Goal: Transaction & Acquisition: Purchase product/service

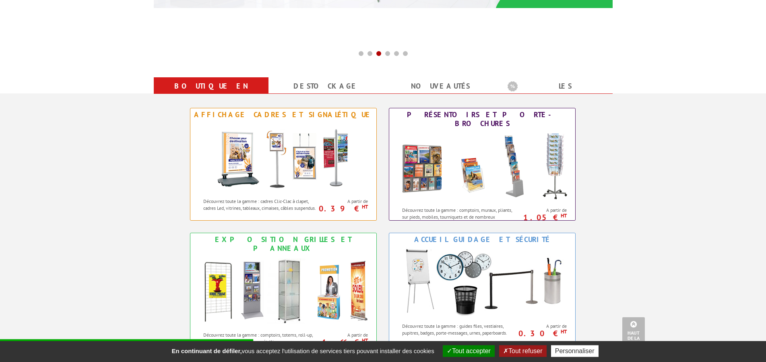
scroll to position [287, 0]
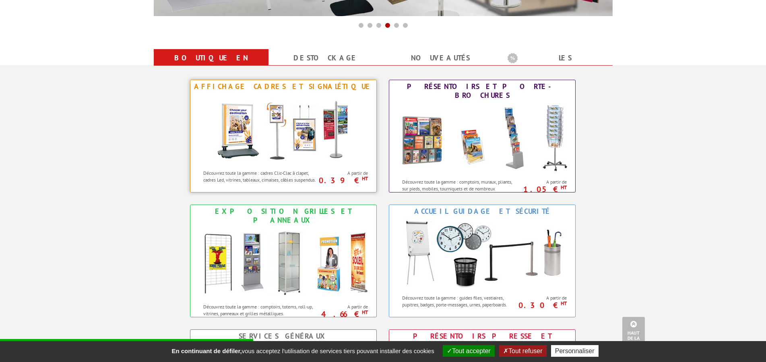
click at [284, 128] on img at bounding box center [283, 129] width 149 height 72
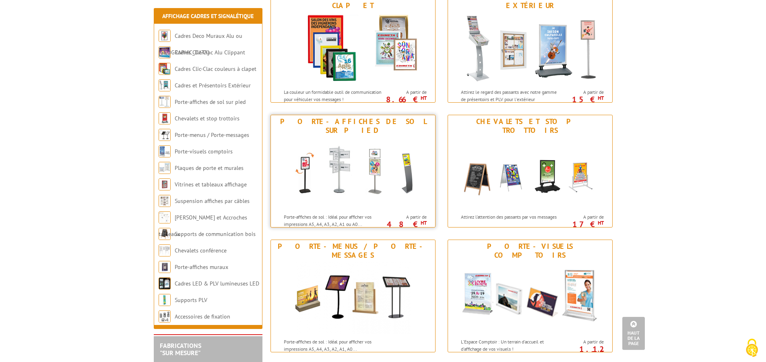
scroll to position [287, 0]
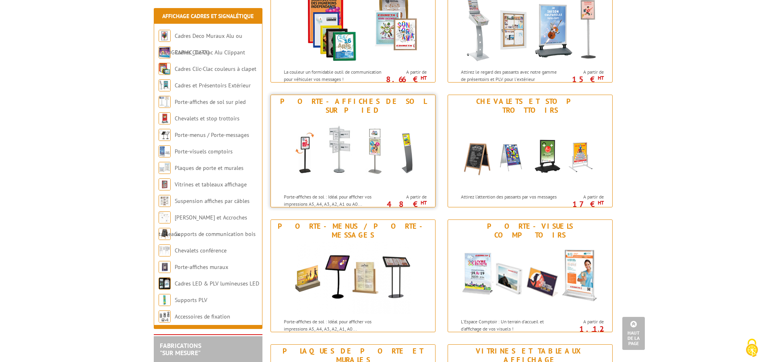
click at [335, 144] on img at bounding box center [352, 153] width 149 height 72
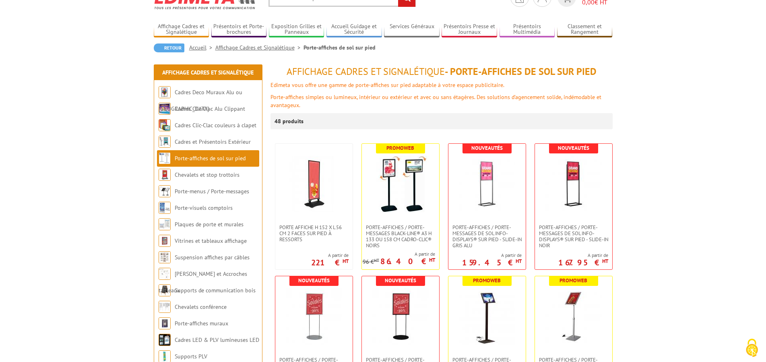
scroll to position [82, 0]
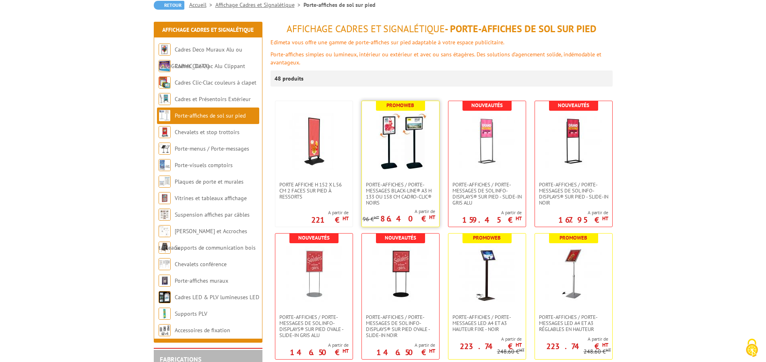
click at [398, 163] on img at bounding box center [400, 141] width 56 height 56
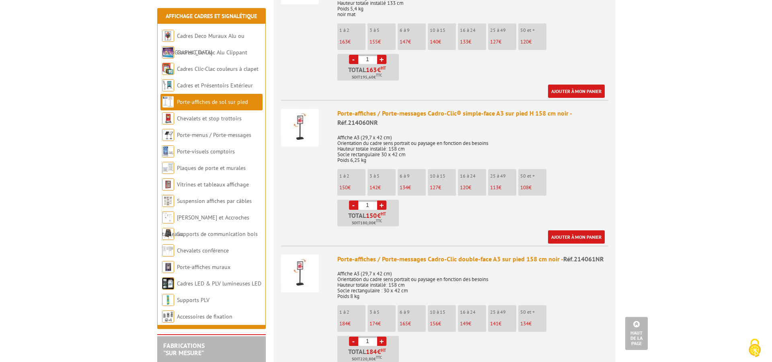
scroll to position [821, 0]
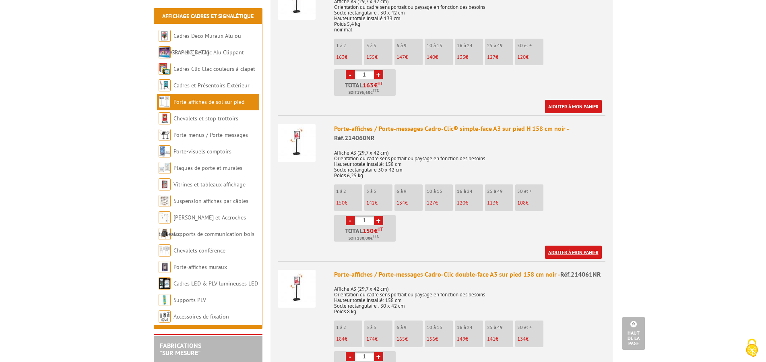
click at [584, 250] on link "Ajouter à mon panier" at bounding box center [573, 251] width 57 height 13
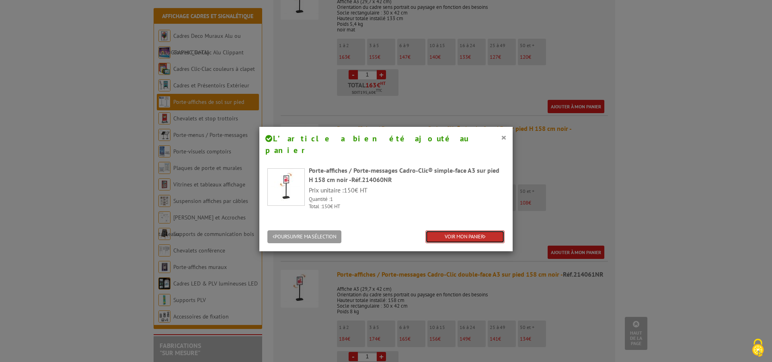
click at [444, 230] on link "VOIR MON PANIER" at bounding box center [465, 236] width 79 height 13
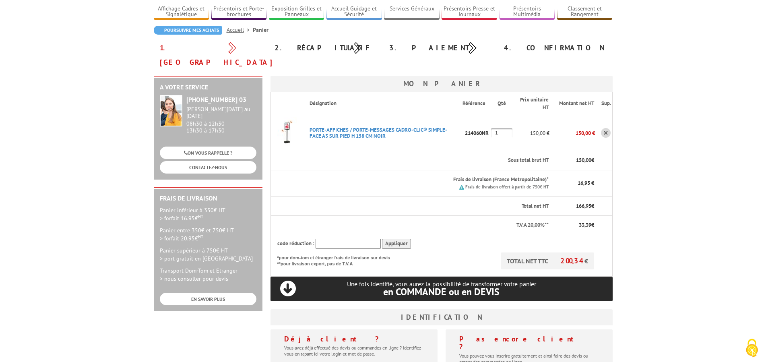
scroll to position [41, 0]
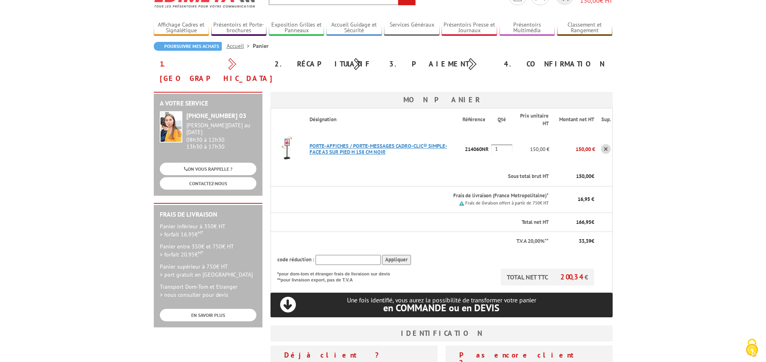
click at [370, 142] on link "PORTE-AFFICHES / PORTE-MESSAGES CADRO-CLIC® SIMPLE-FACE A3 SUR PIED H 158 CM NO…" at bounding box center [378, 148] width 138 height 13
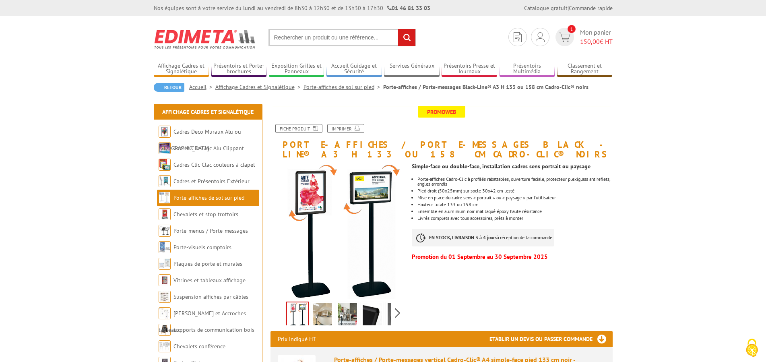
click at [311, 128] on icon at bounding box center [314, 127] width 8 height 7
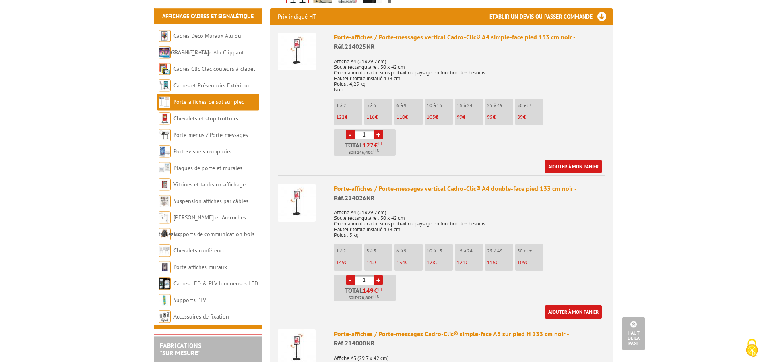
scroll to position [369, 0]
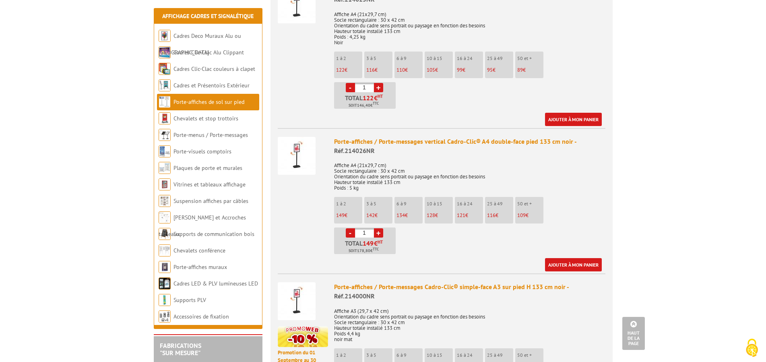
click at [374, 150] on span "Réf.214026NR" at bounding box center [354, 150] width 41 height 8
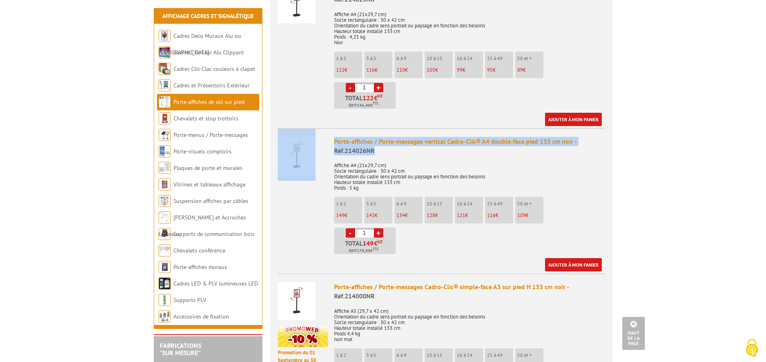
drag, startPoint x: 380, startPoint y: 150, endPoint x: 292, endPoint y: 140, distance: 88.7
click at [334, 140] on div "Porte-affiches / Porte-messages vertical Cadro-Clic® A4 double-face pied 133 cm…" at bounding box center [469, 204] width 271 height 135
copy li "Porte-affiches / Porte-messages vertical Cadro-Clic® A4 double-face pied 133 cm…"
